Goal: Find contact information

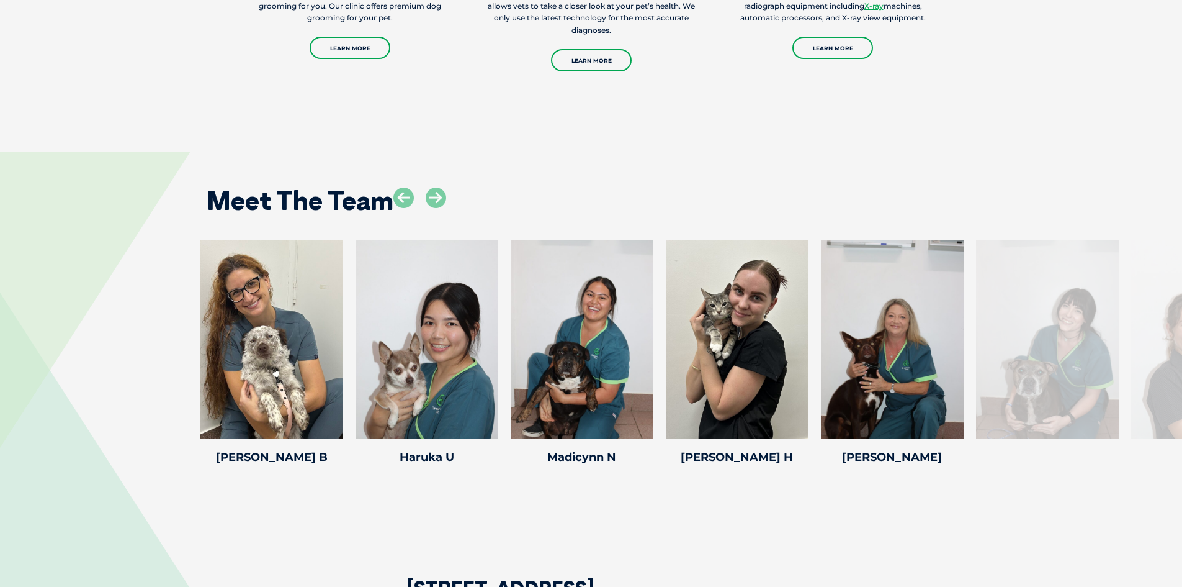
scroll to position [1676, 0]
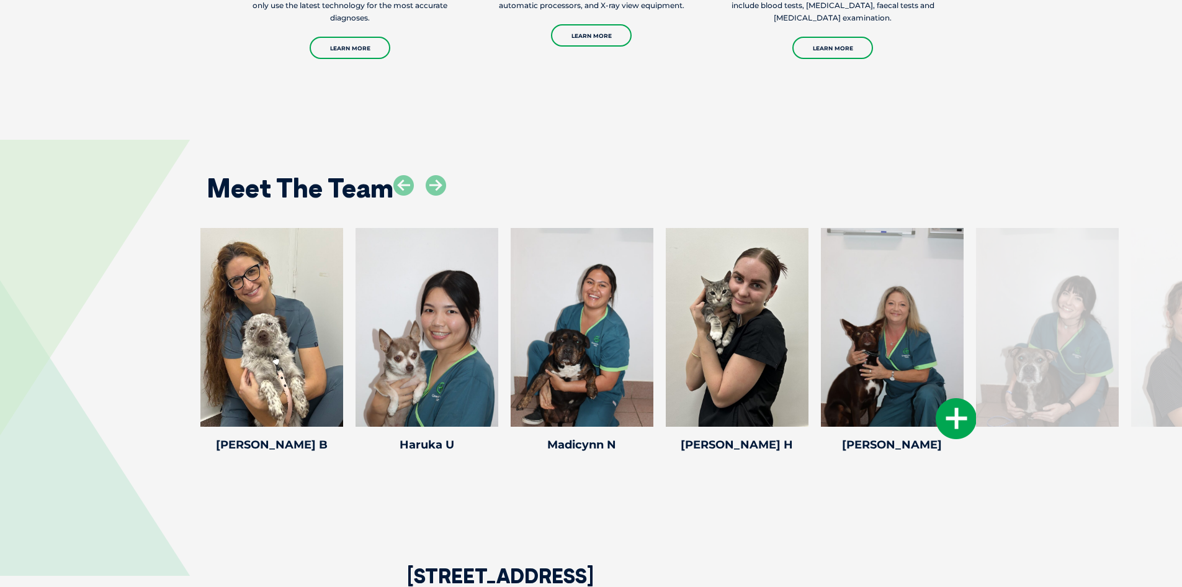
click at [913, 387] on div at bounding box center [892, 327] width 143 height 199
click at [954, 410] on icon at bounding box center [956, 418] width 41 height 41
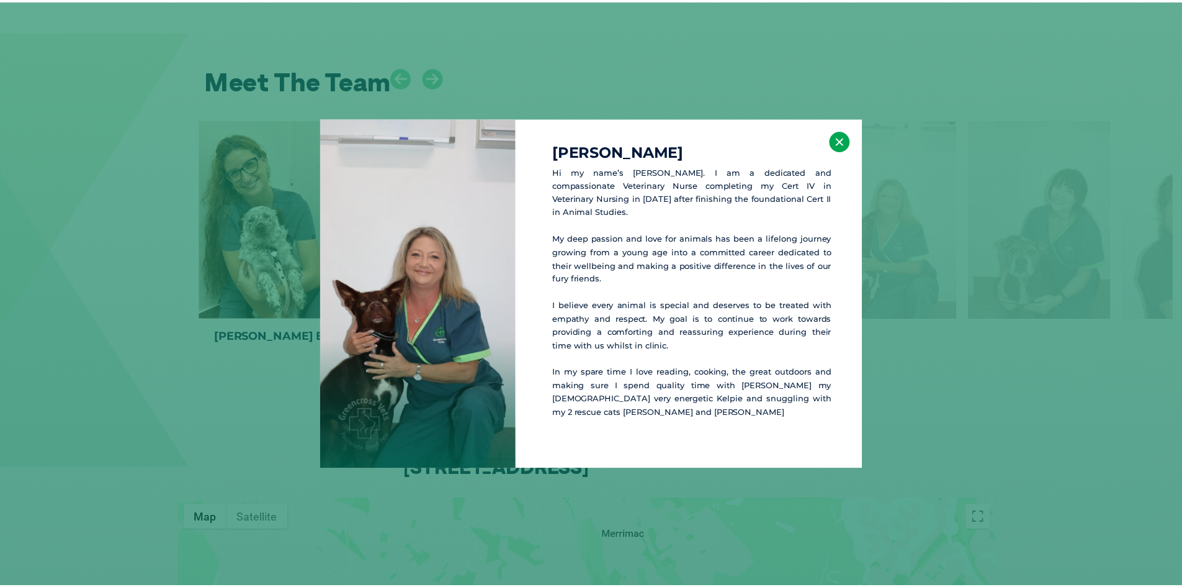
scroll to position [1784, 0]
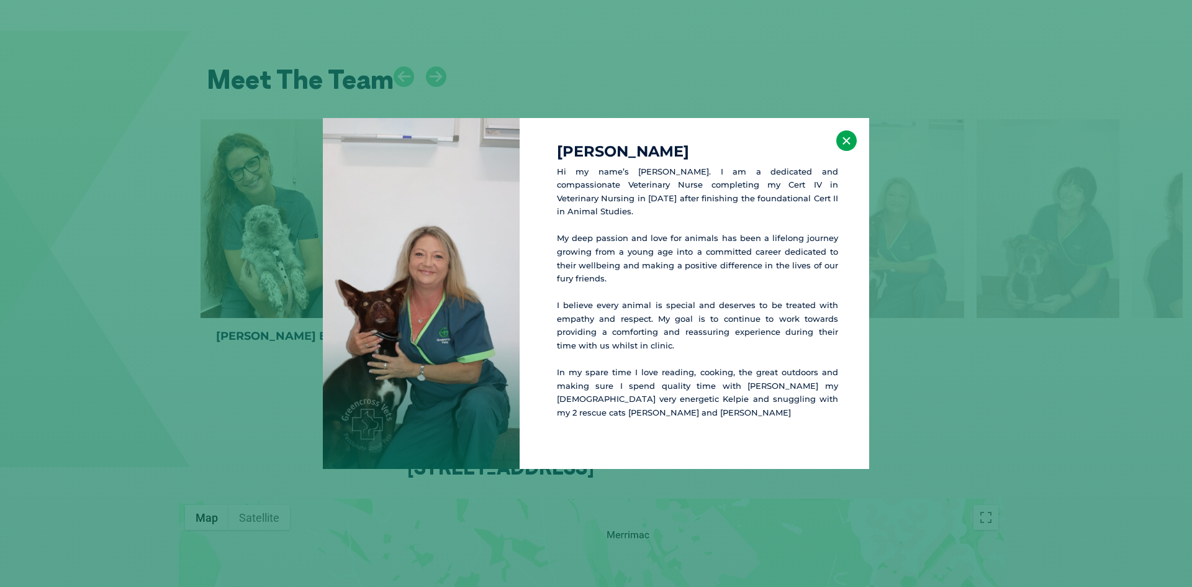
drag, startPoint x: 832, startPoint y: 140, endPoint x: 842, endPoint y: 145, distance: 10.8
click at [832, 140] on div "[PERSON_NAME] Hi my name’s [PERSON_NAME]. I am a dedicated and compassionate Ve…" at bounding box center [693, 293] width 349 height 351
click at [841, 145] on button "×" at bounding box center [846, 140] width 20 height 20
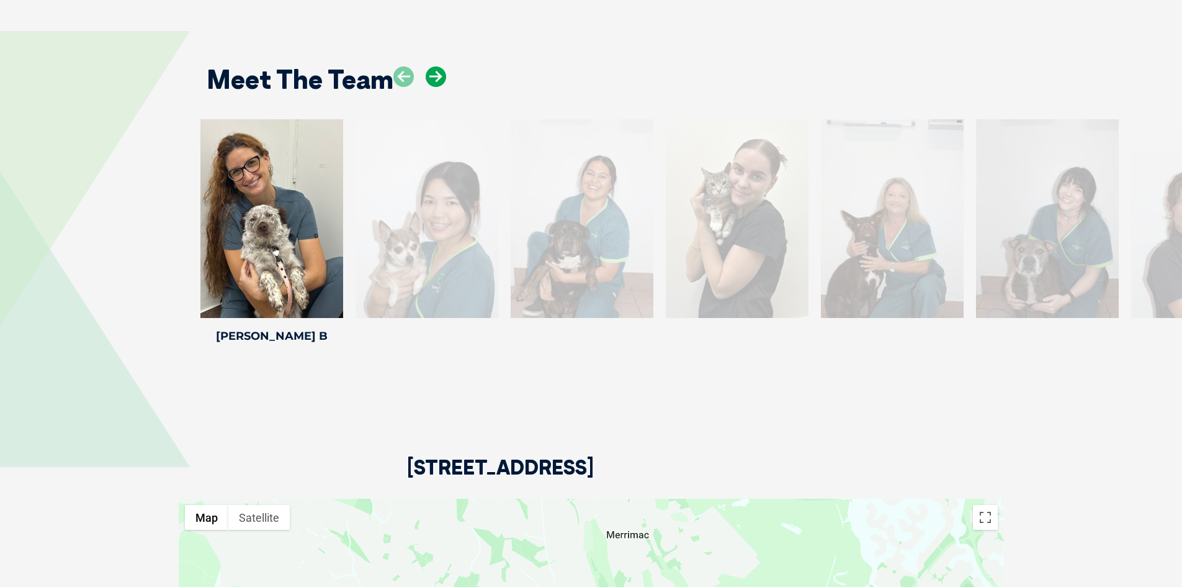
click at [438, 72] on icon at bounding box center [436, 76] width 20 height 20
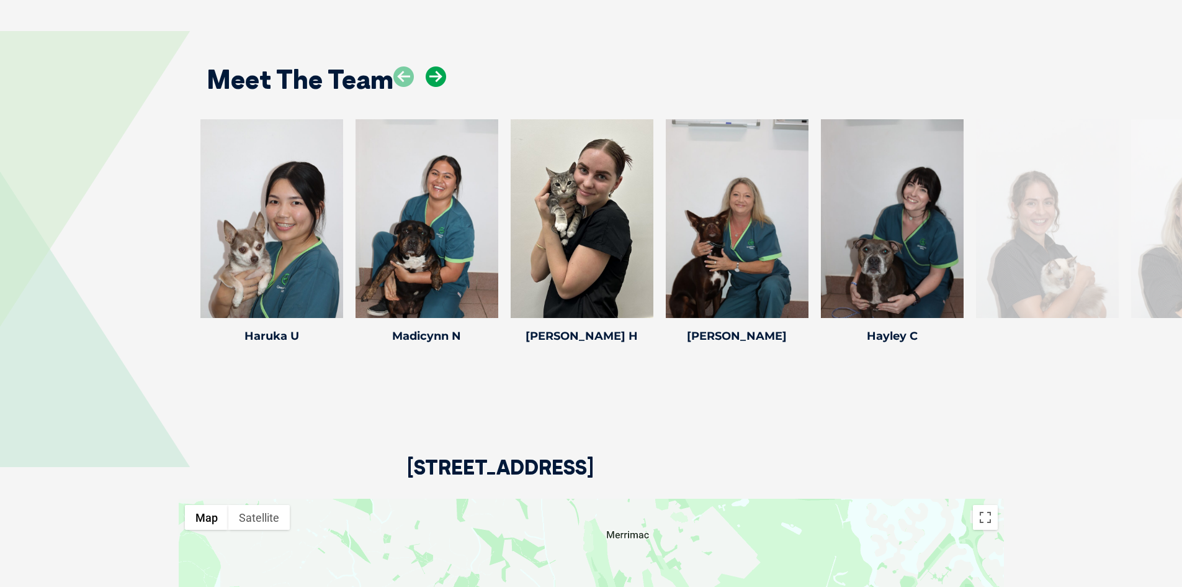
click at [438, 72] on icon at bounding box center [436, 76] width 20 height 20
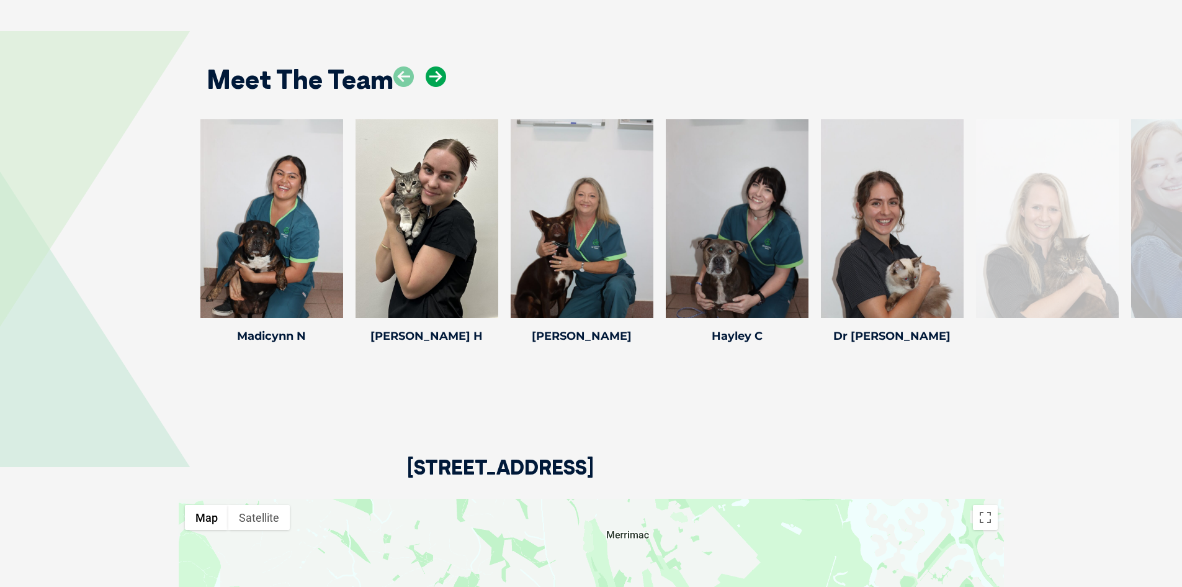
click at [438, 72] on icon at bounding box center [436, 76] width 20 height 20
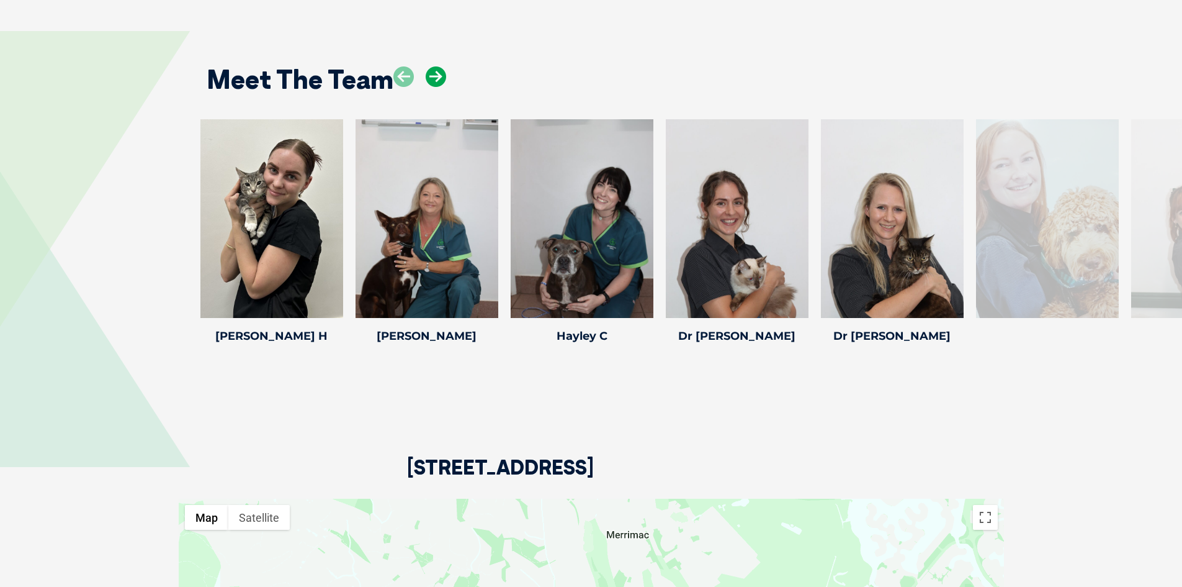
click at [438, 72] on icon at bounding box center [436, 76] width 20 height 20
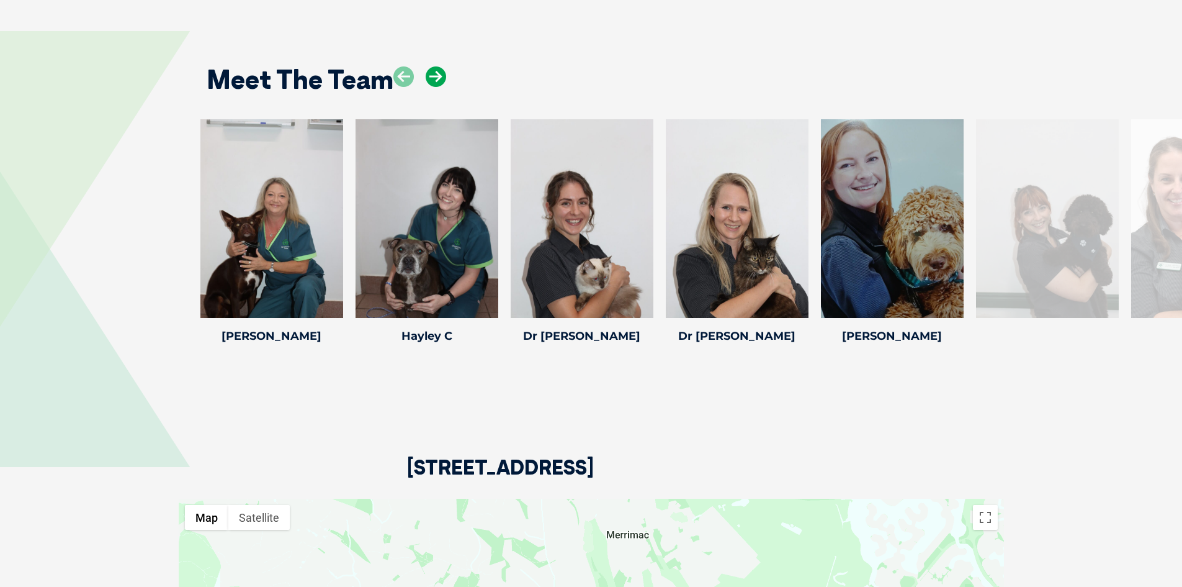
click at [438, 72] on icon at bounding box center [436, 76] width 20 height 20
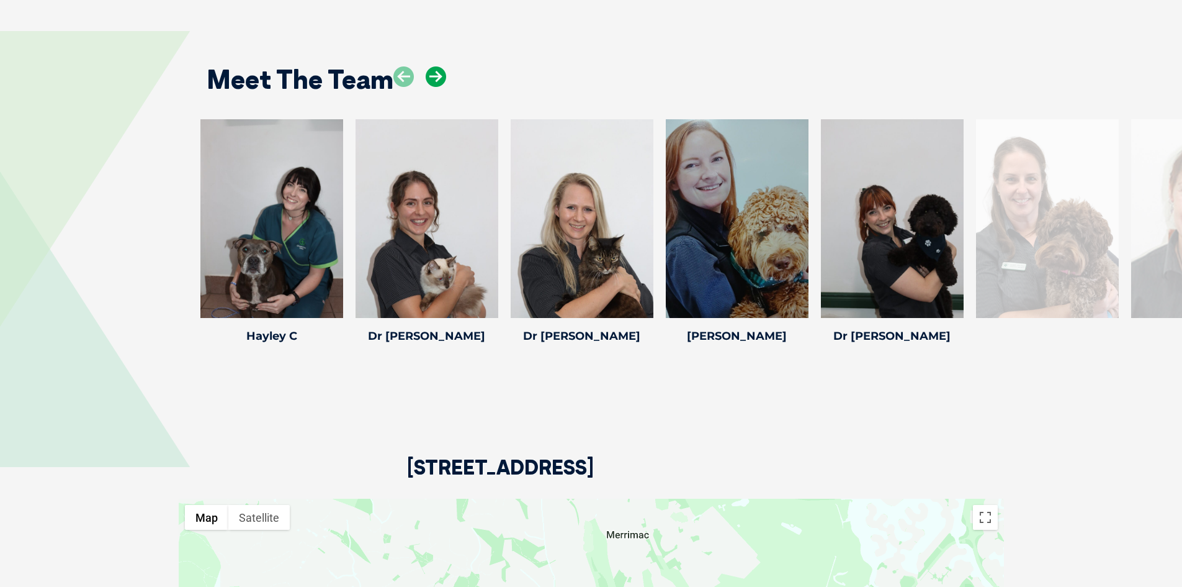
click at [438, 72] on icon at bounding box center [436, 76] width 20 height 20
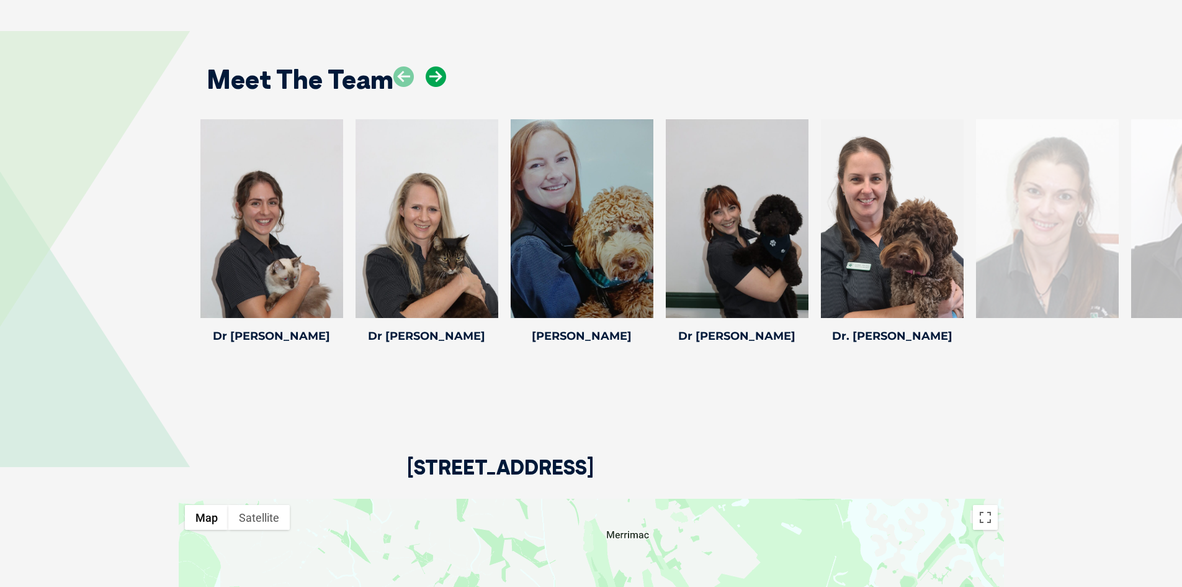
click at [438, 72] on icon at bounding box center [436, 76] width 20 height 20
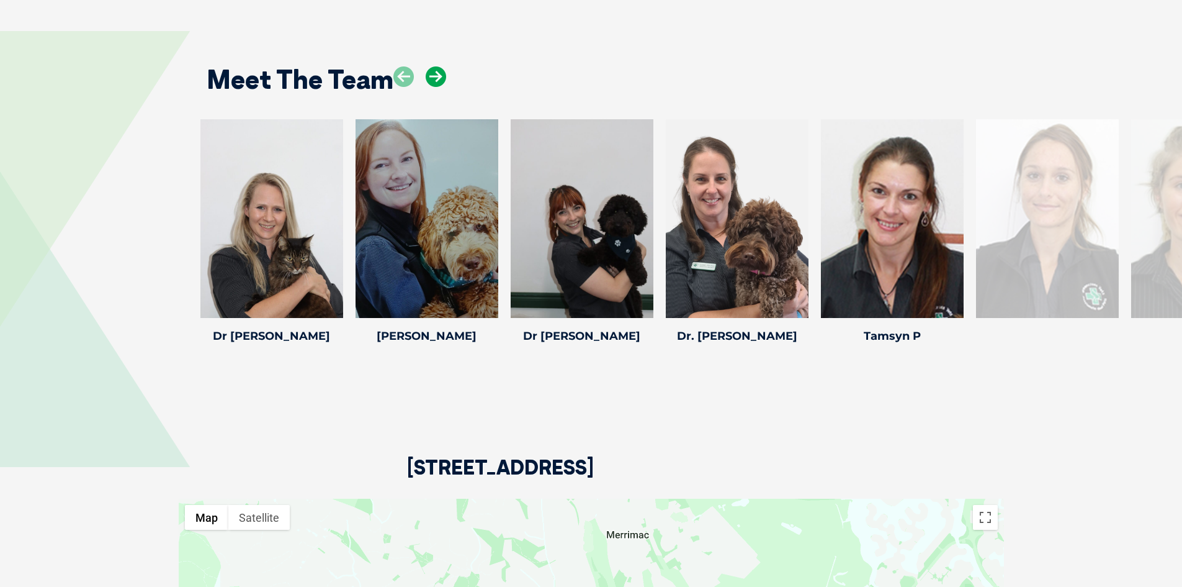
click at [438, 72] on icon at bounding box center [436, 76] width 20 height 20
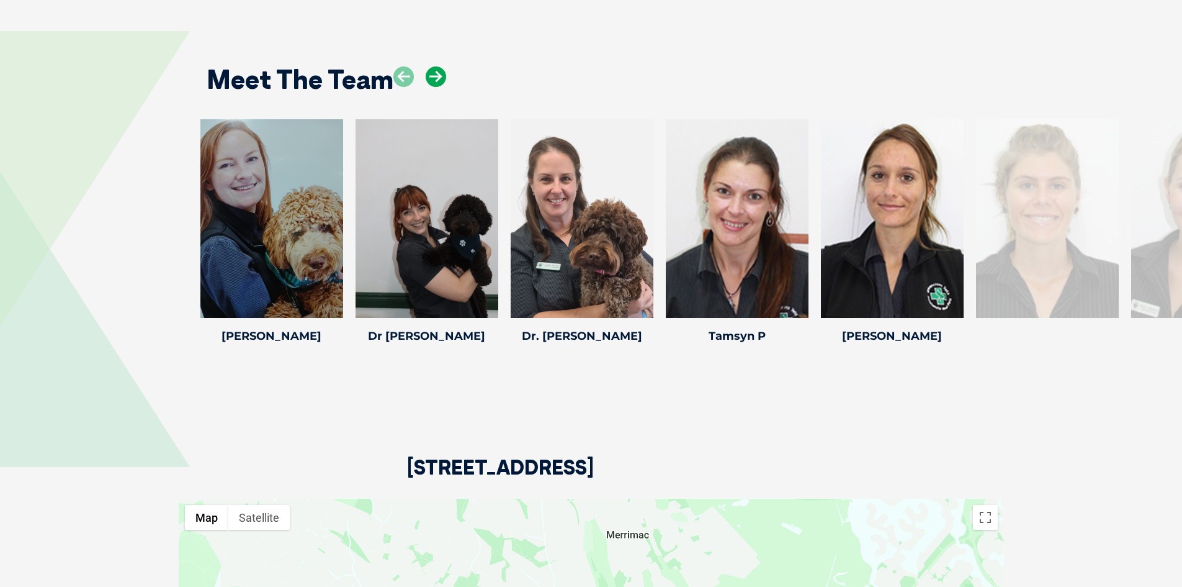
click at [438, 72] on icon at bounding box center [436, 76] width 20 height 20
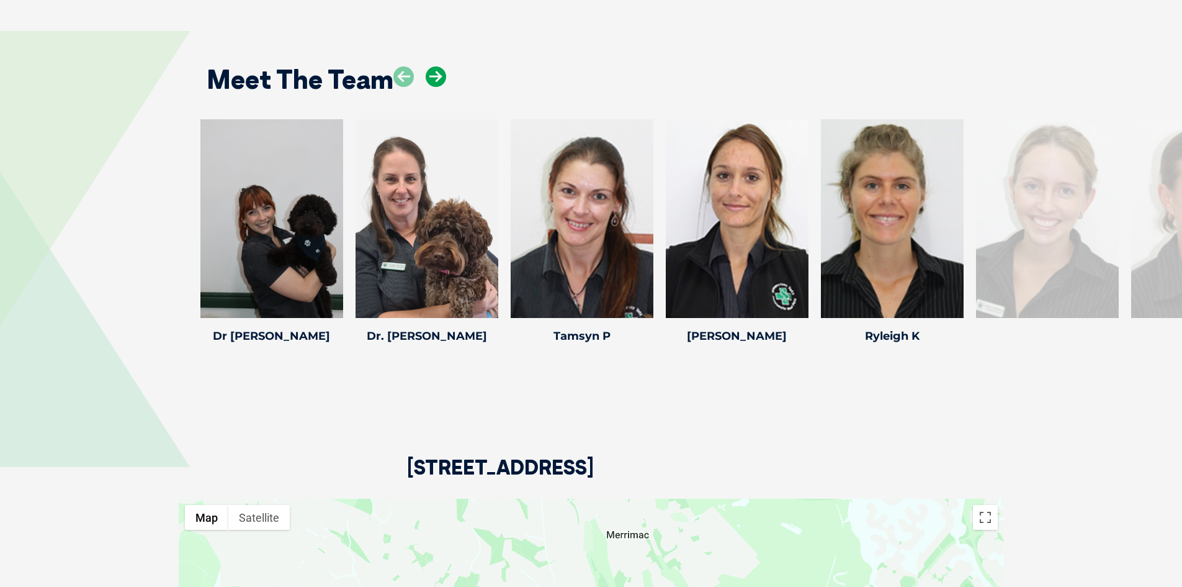
click at [438, 72] on icon at bounding box center [436, 76] width 20 height 20
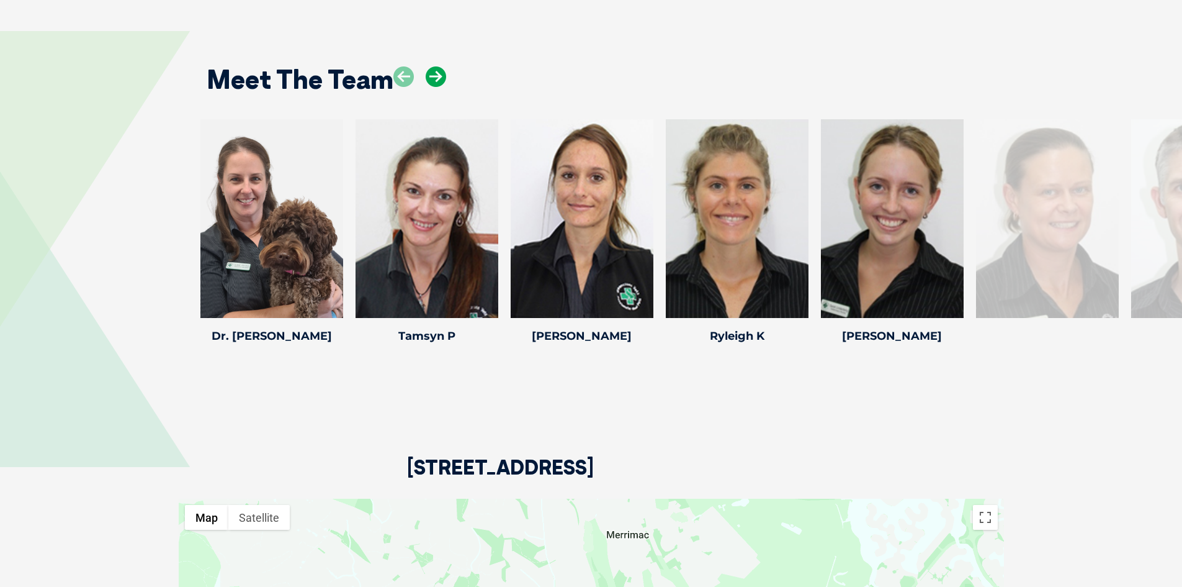
click at [438, 72] on icon at bounding box center [436, 76] width 20 height 20
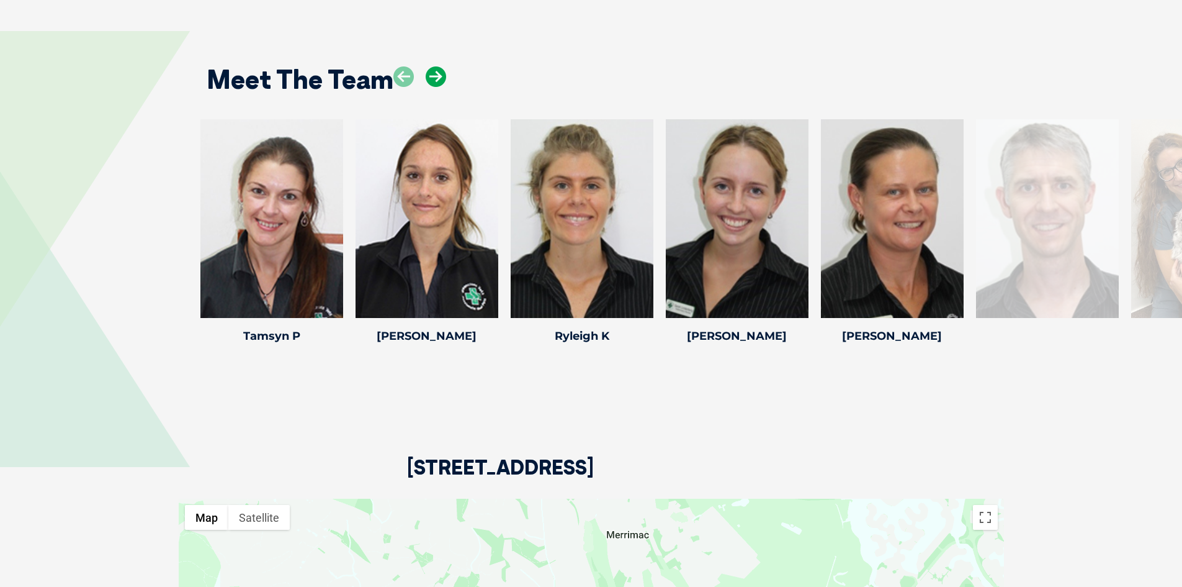
click at [438, 72] on icon at bounding box center [436, 76] width 20 height 20
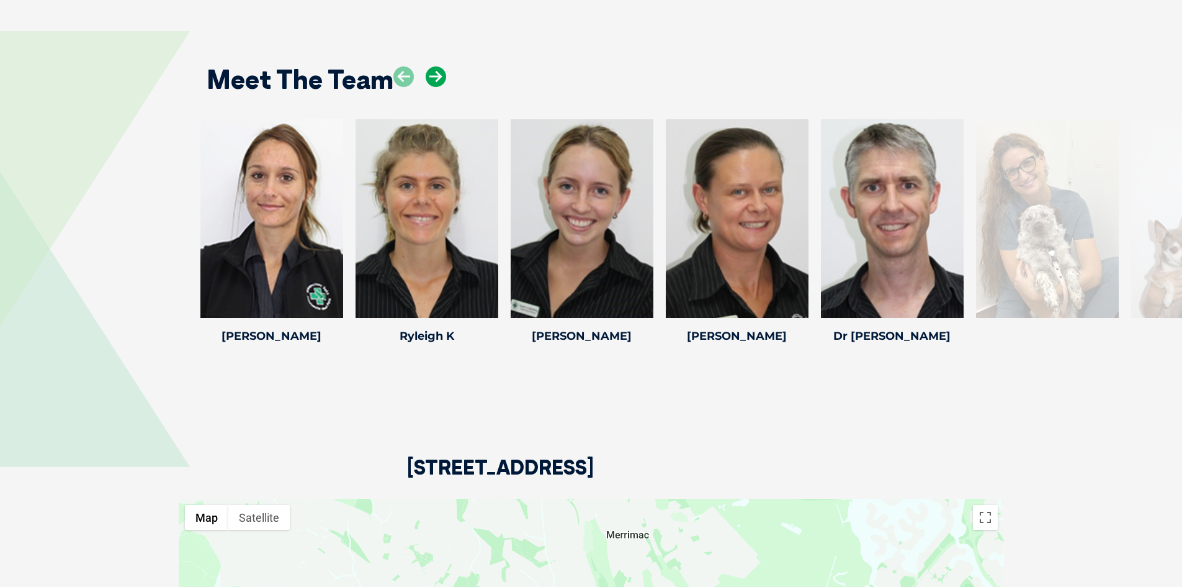
click at [438, 72] on icon at bounding box center [436, 76] width 20 height 20
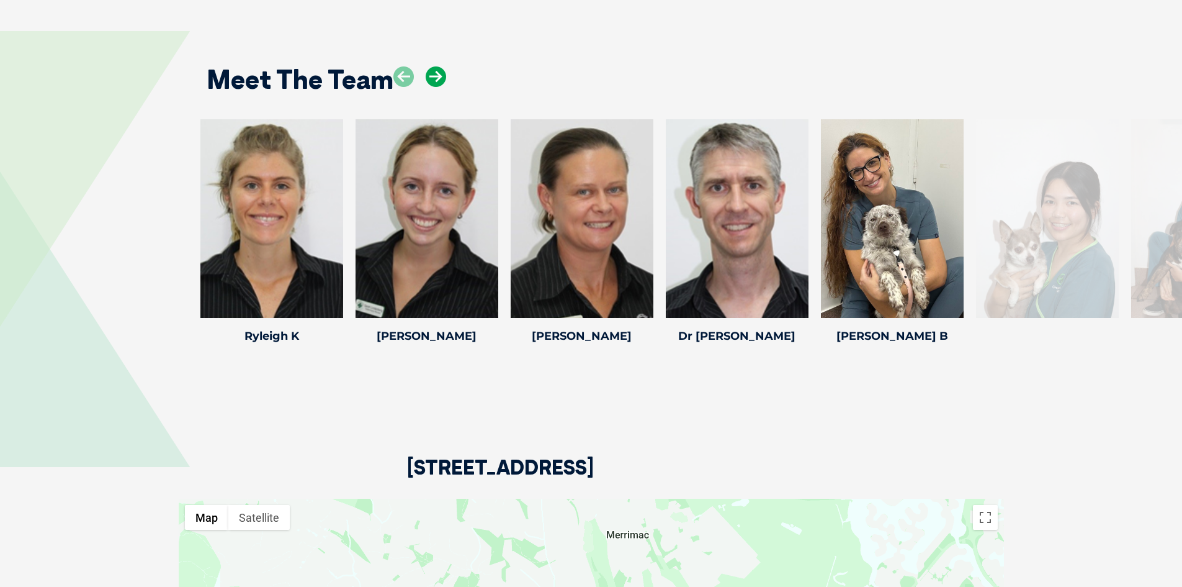
click at [438, 72] on icon at bounding box center [436, 76] width 20 height 20
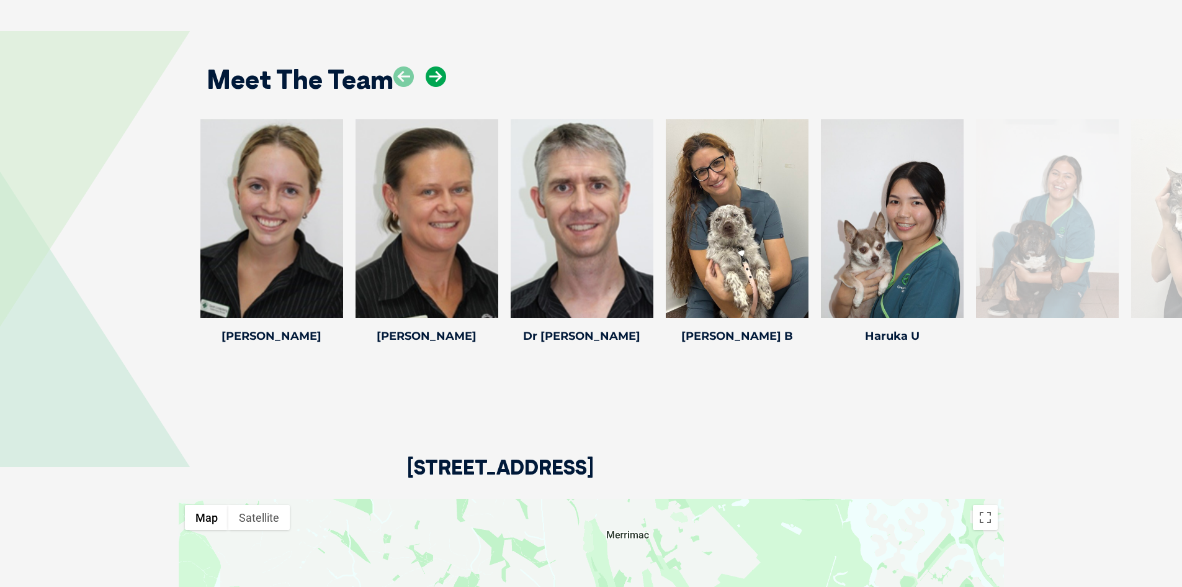
click at [438, 72] on icon at bounding box center [436, 76] width 20 height 20
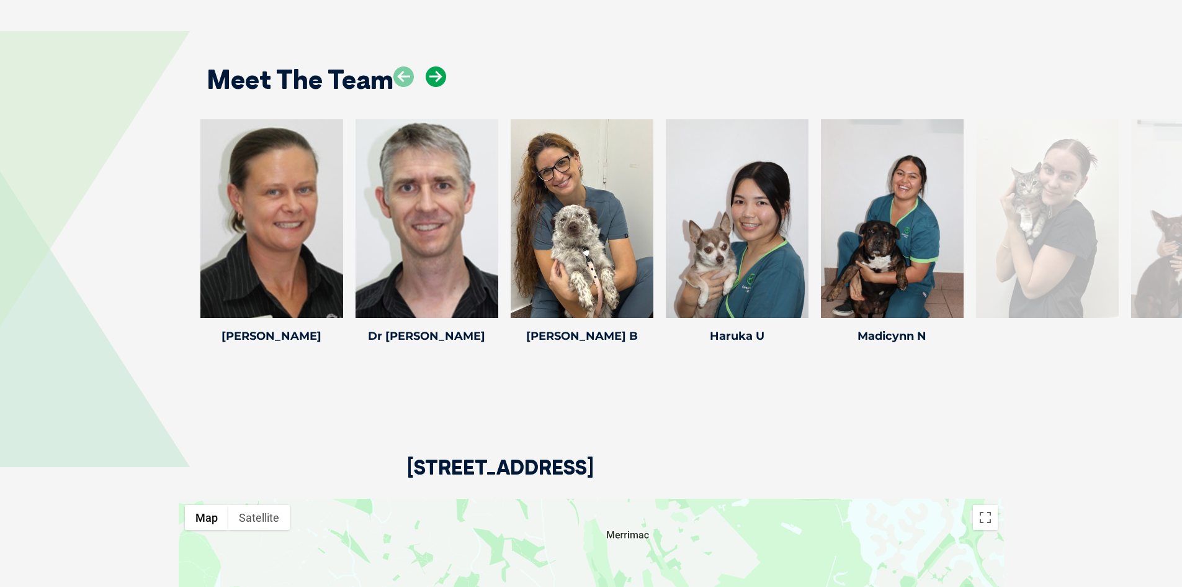
click at [438, 72] on icon at bounding box center [436, 76] width 20 height 20
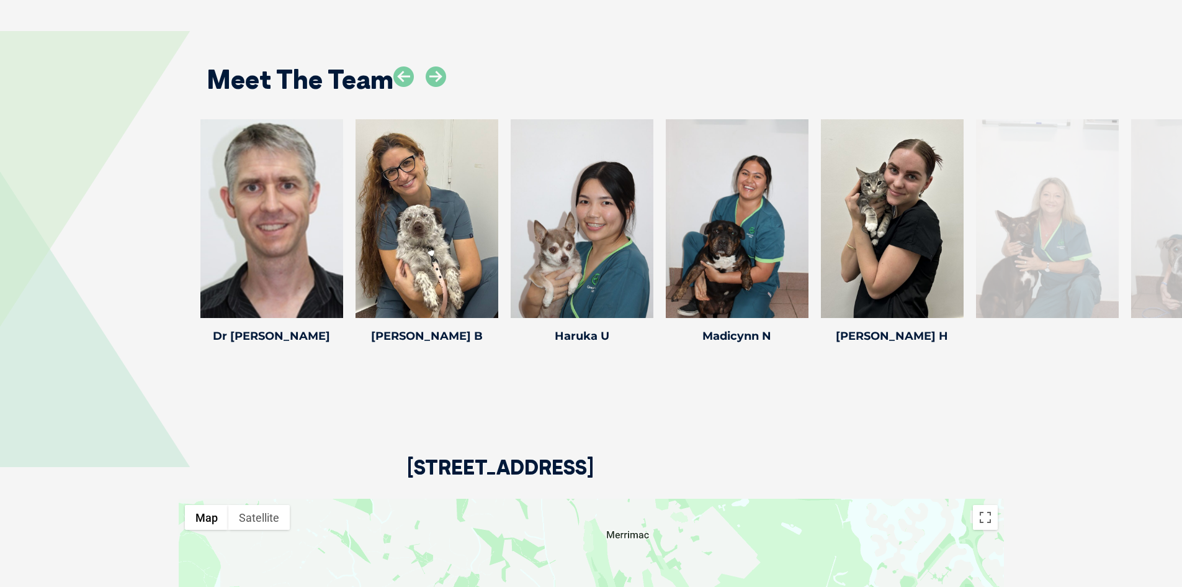
scroll to position [2095, 0]
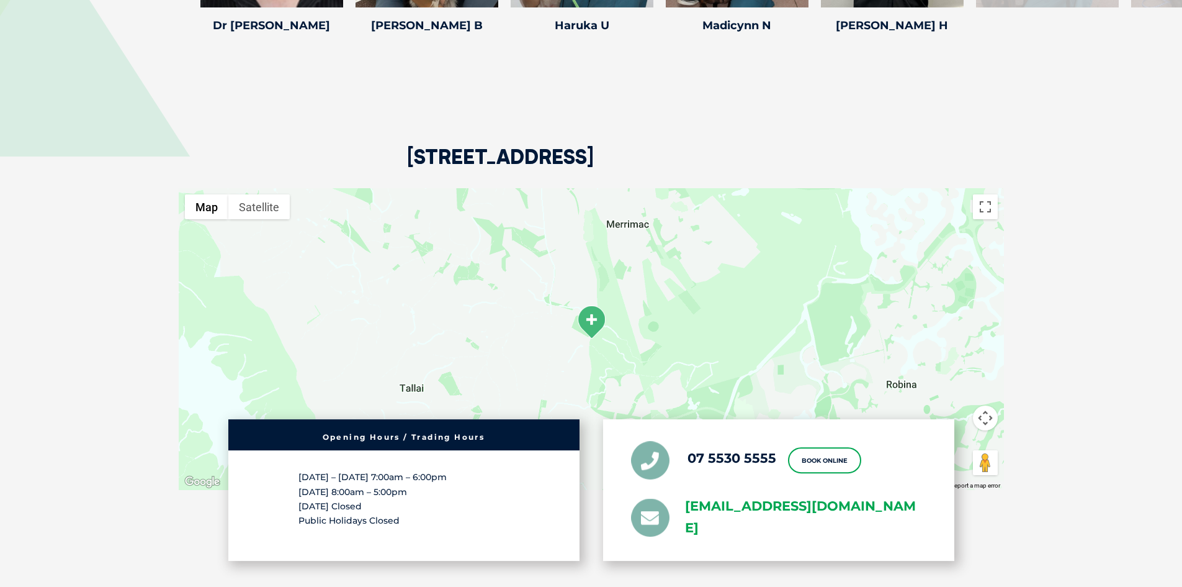
click at [724, 501] on link "[EMAIL_ADDRESS][DOMAIN_NAME]" at bounding box center [805, 516] width 241 height 43
